Goal: Find specific page/section: Find specific page/section

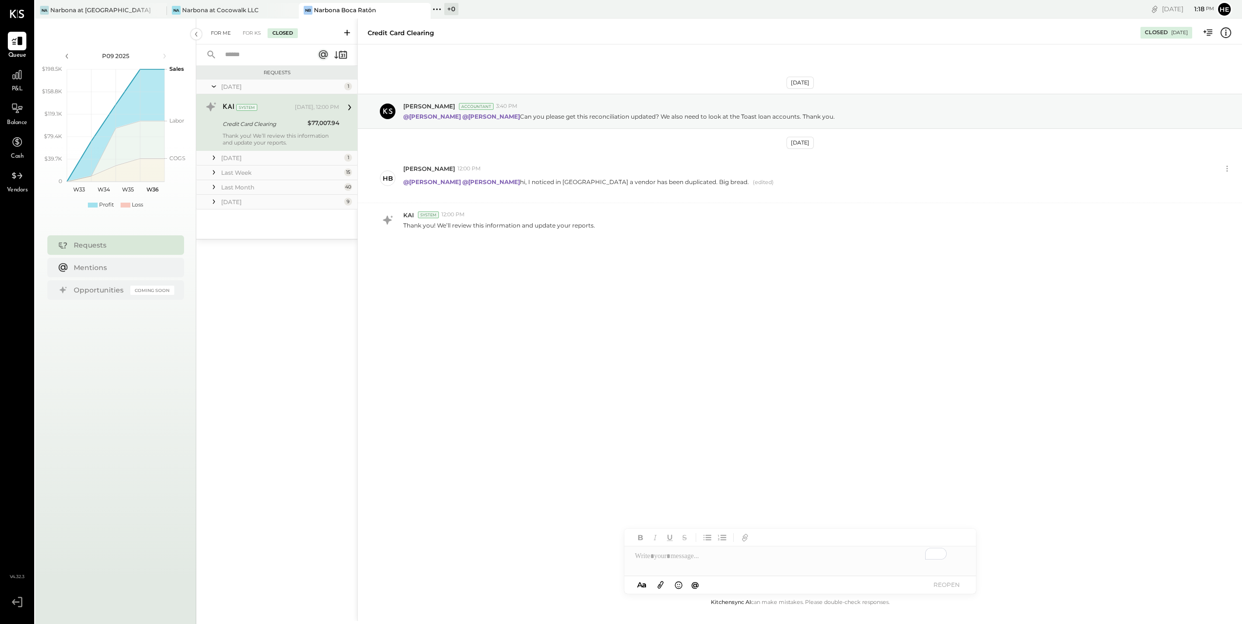
click at [219, 32] on div "For Me" at bounding box center [221, 33] width 30 height 10
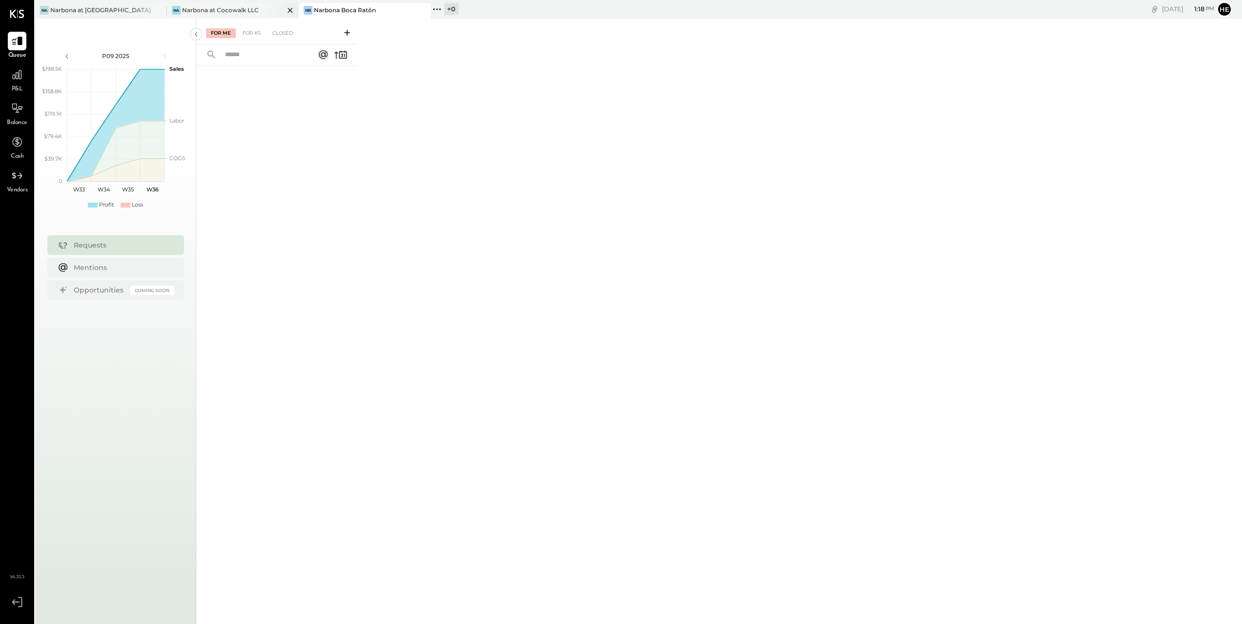
click at [210, 7] on div "Narbona at Cocowalk LLC" at bounding box center [220, 10] width 77 height 8
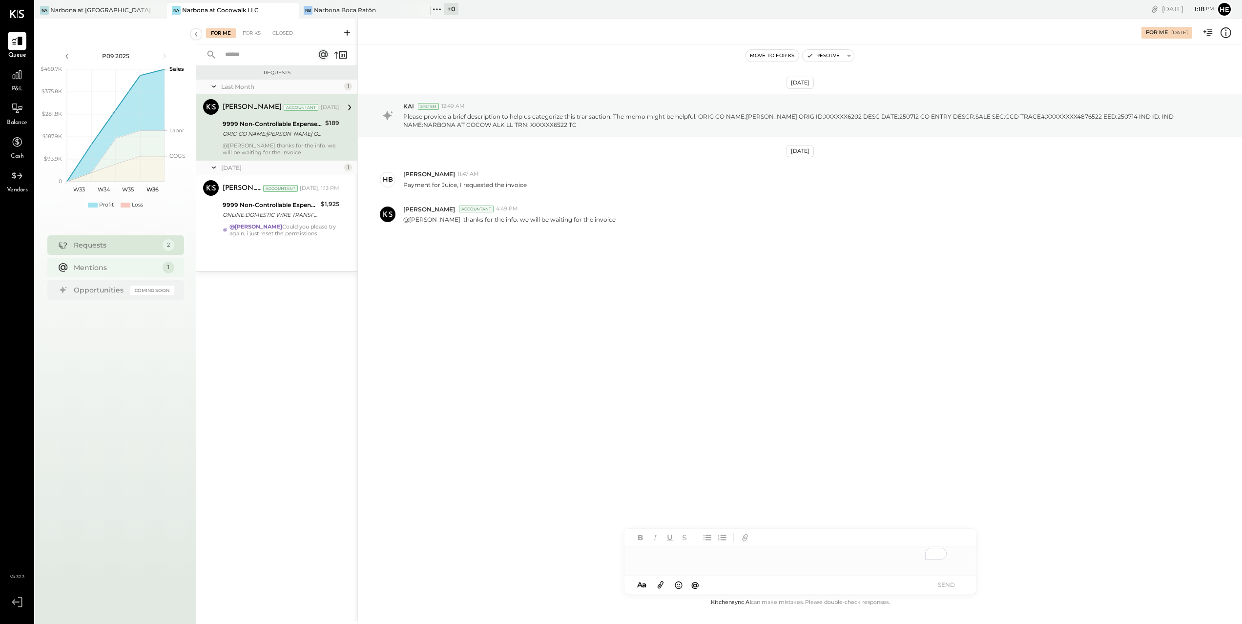
click at [114, 268] on div "Mentions" at bounding box center [116, 268] width 84 height 10
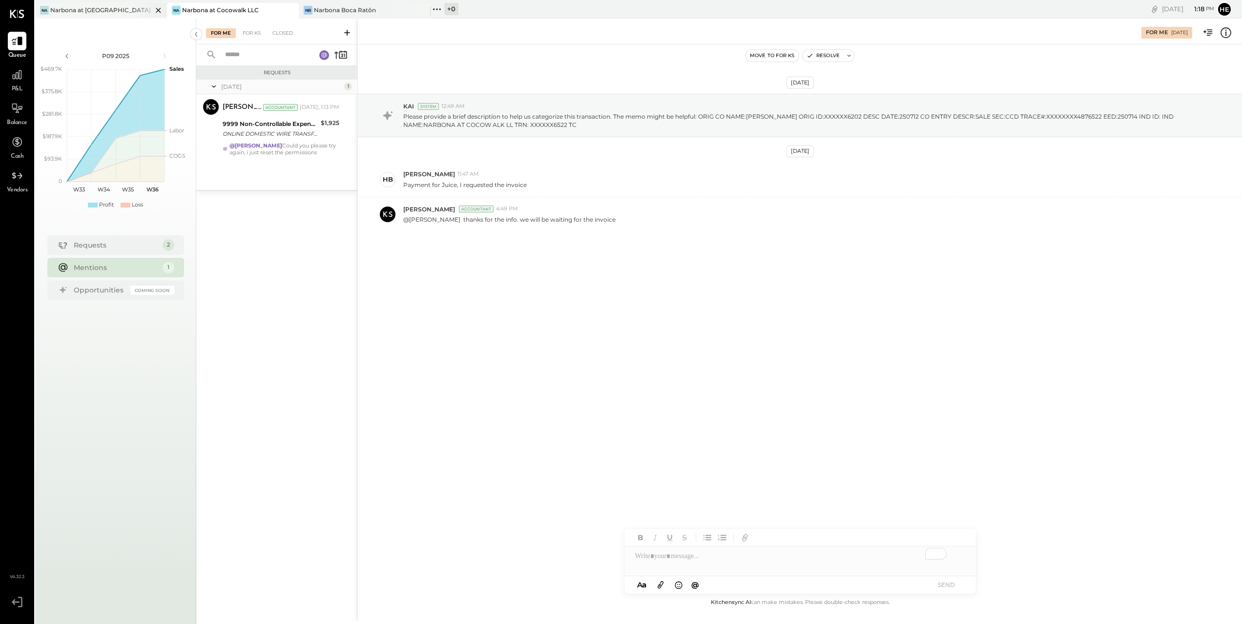
click at [112, 15] on div "Na Narbona at [GEOGRAPHIC_DATA] LLC" at bounding box center [101, 11] width 132 height 16
